Goal: Task Accomplishment & Management: Complete application form

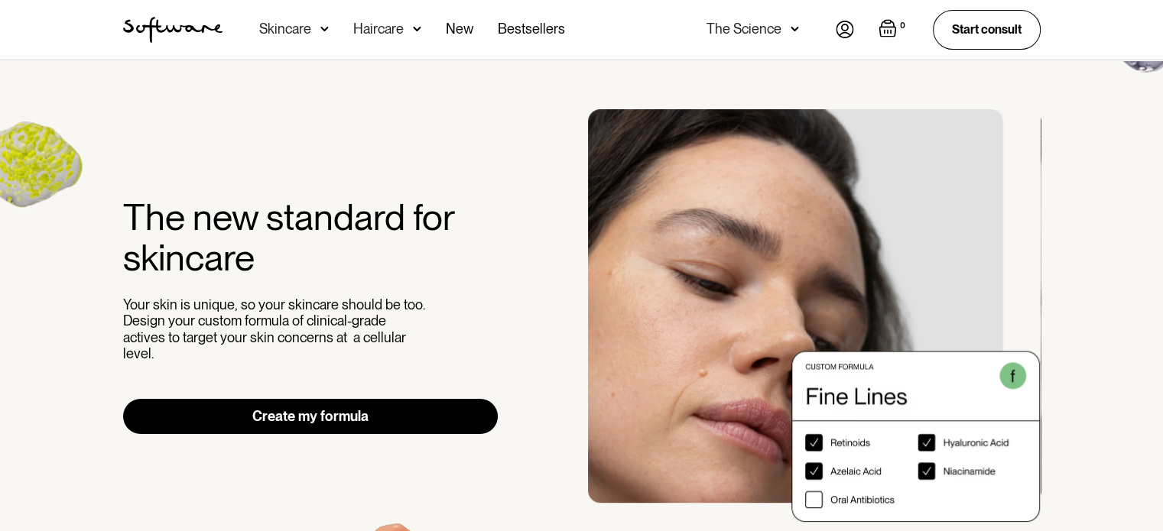
click at [371, 403] on link "Create my formula" at bounding box center [310, 416] width 375 height 35
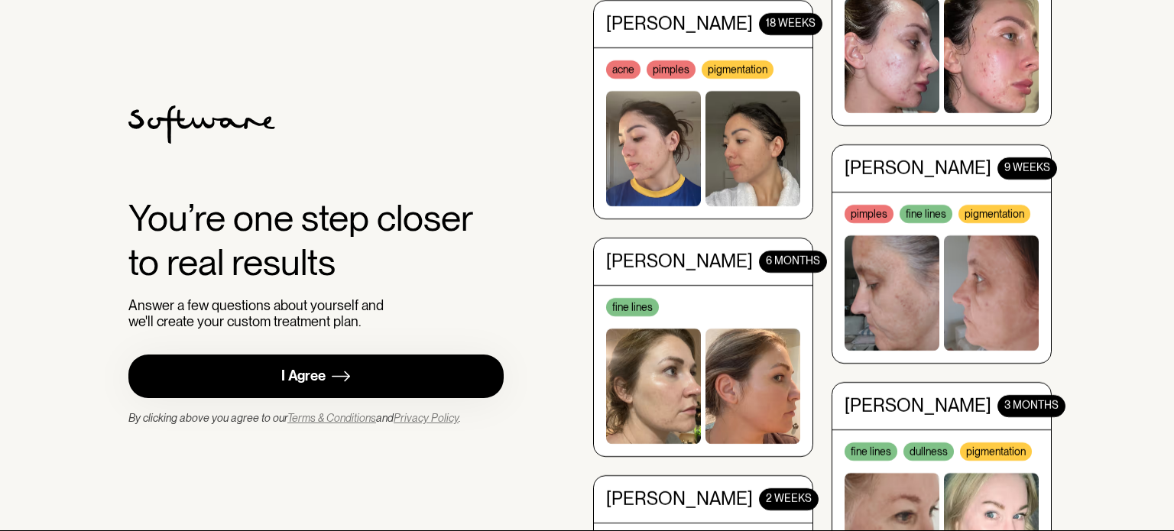
click at [328, 366] on link "I Agree" at bounding box center [315, 377] width 375 height 44
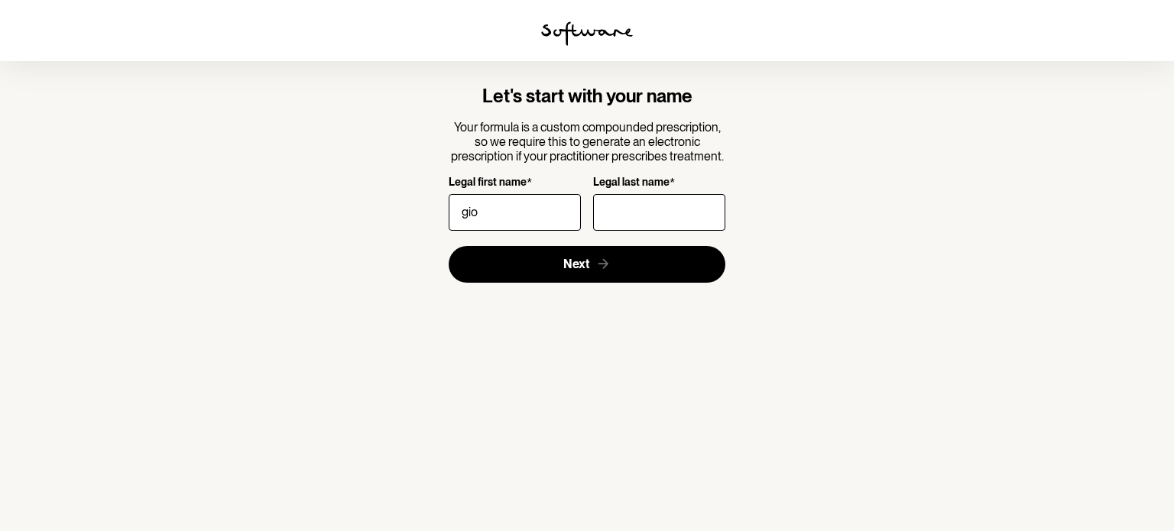
type input "gio"
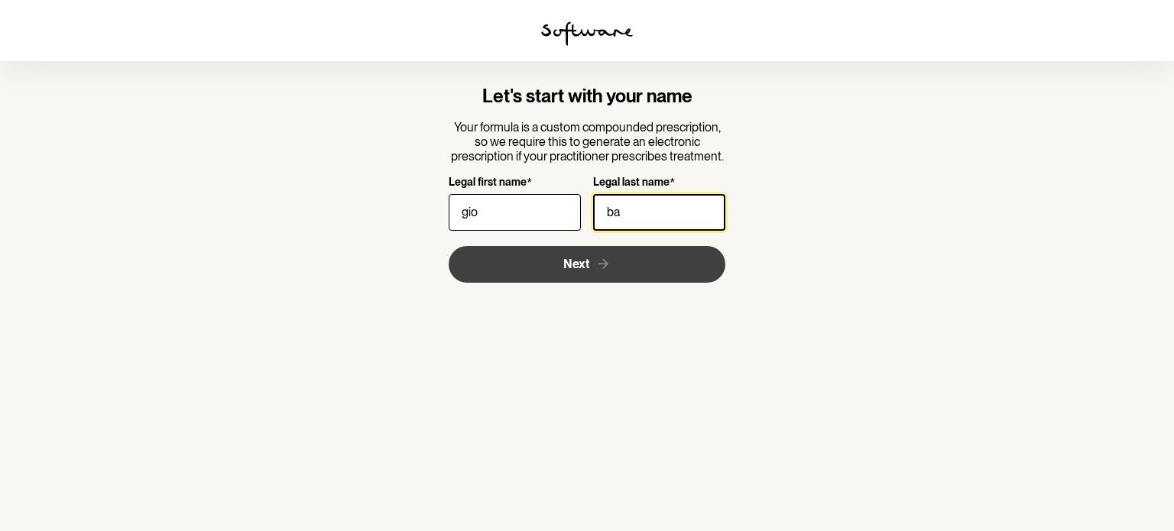
type input "ba"
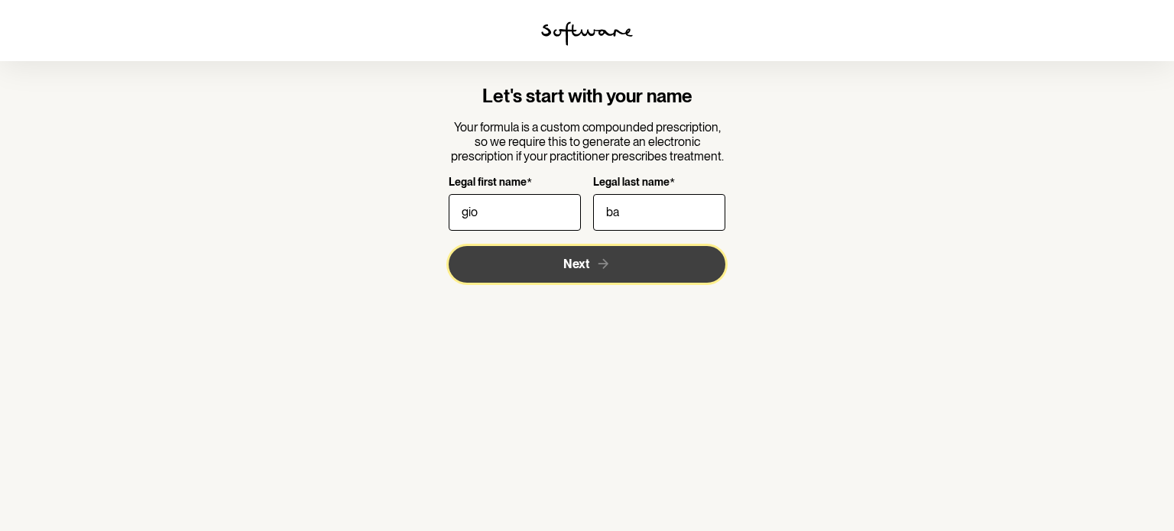
click at [504, 256] on button "Next" at bounding box center [587, 264] width 277 height 37
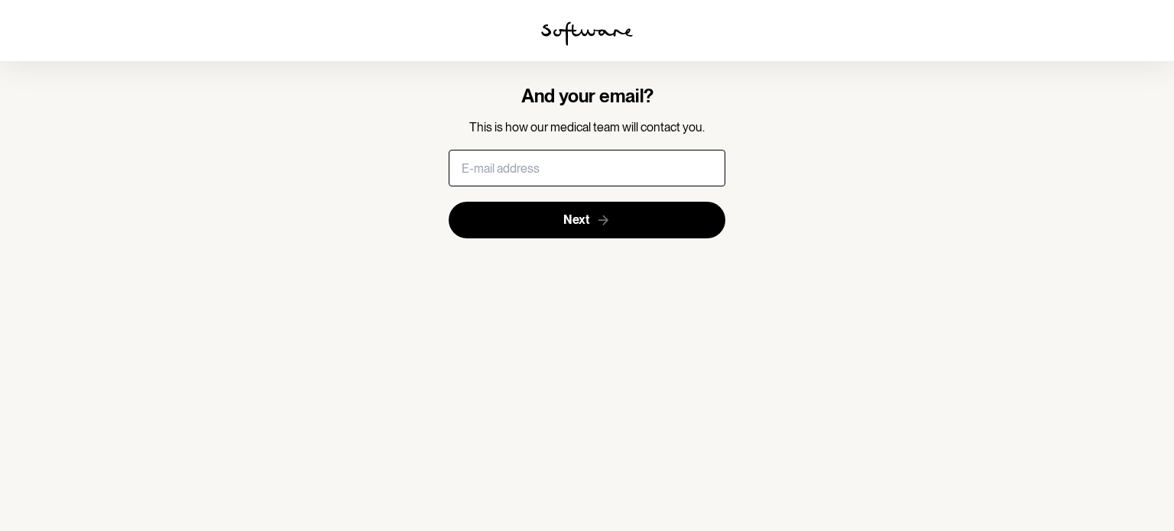
click at [531, 183] on input "text" at bounding box center [587, 168] width 277 height 37
